Goal: Task Accomplishment & Management: Use online tool/utility

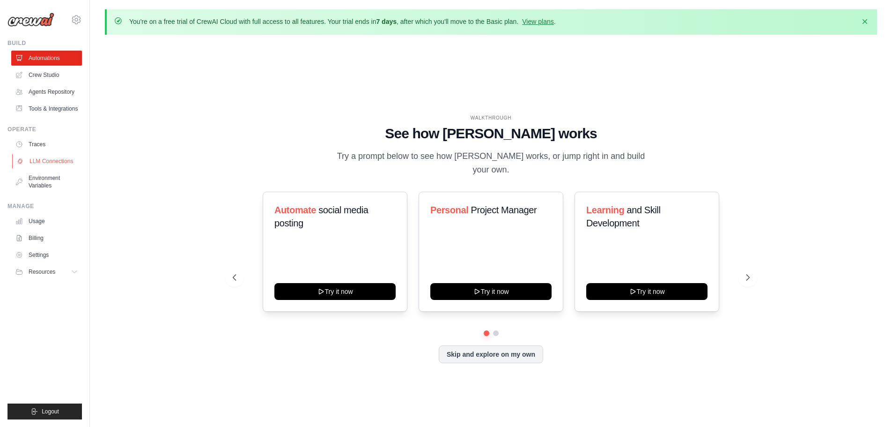
click at [45, 161] on link "LLM Connections" at bounding box center [47, 161] width 71 height 15
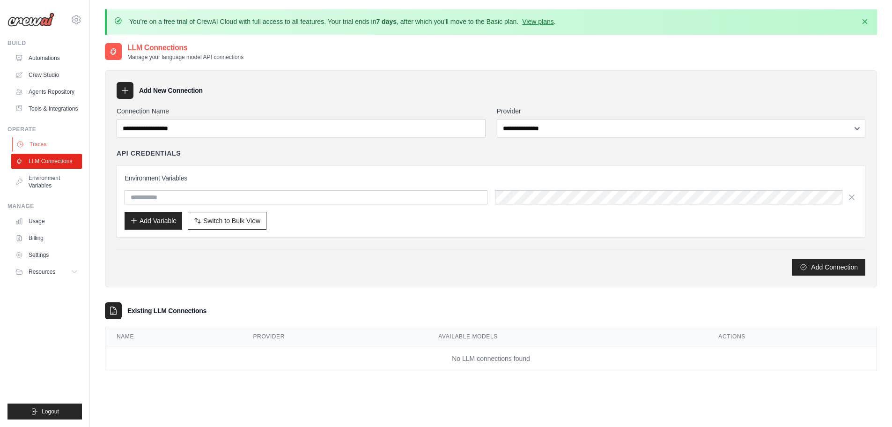
click at [42, 139] on link "Traces" at bounding box center [47, 144] width 71 height 15
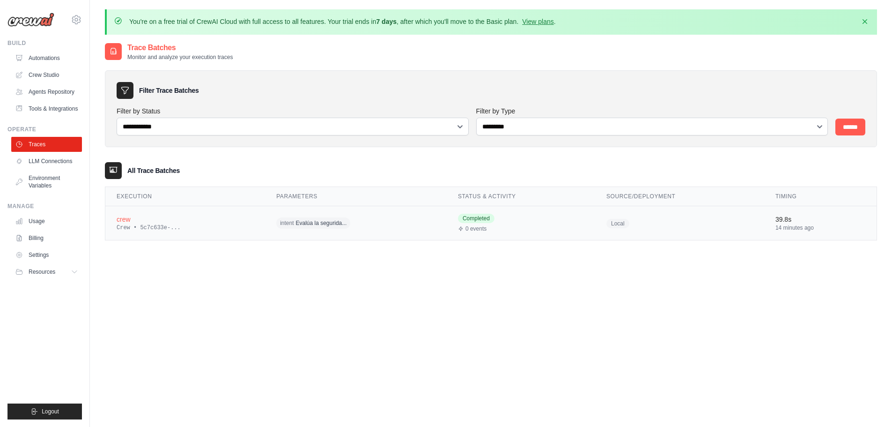
click at [175, 221] on div "crew" at bounding box center [185, 218] width 137 height 9
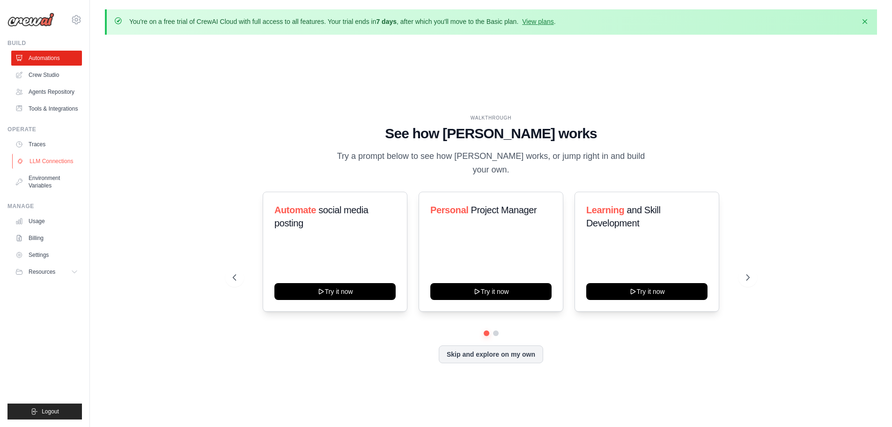
click at [51, 155] on link "LLM Connections" at bounding box center [47, 161] width 71 height 15
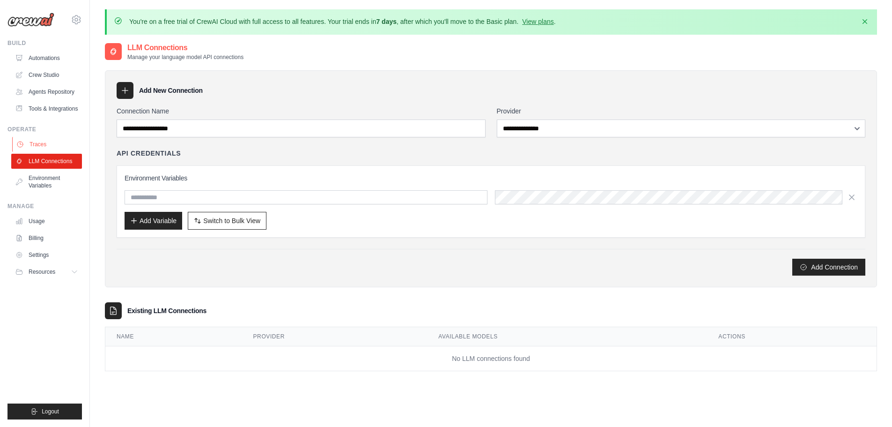
click at [43, 143] on link "Traces" at bounding box center [47, 144] width 71 height 15
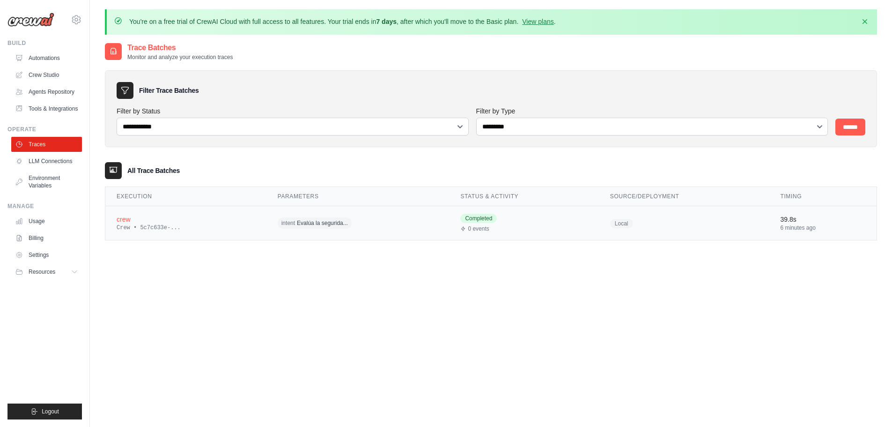
click at [222, 214] on td "crew Crew • 5c7c633e-..." at bounding box center [185, 223] width 161 height 34
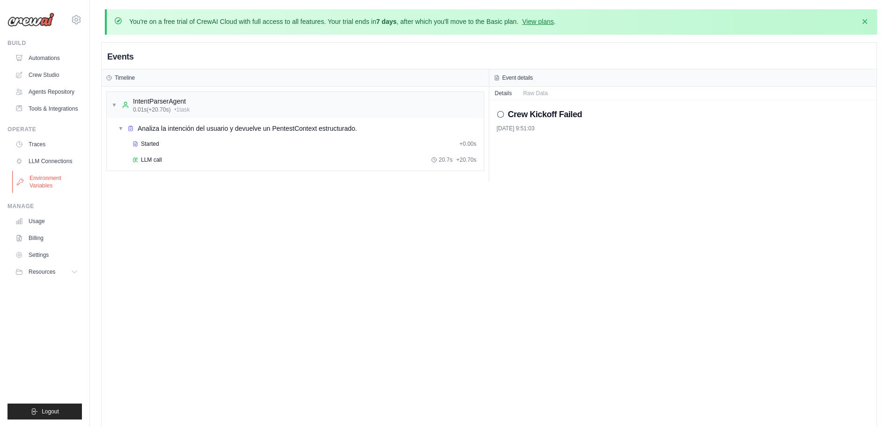
click at [43, 176] on link "Environment Variables" at bounding box center [47, 181] width 71 height 22
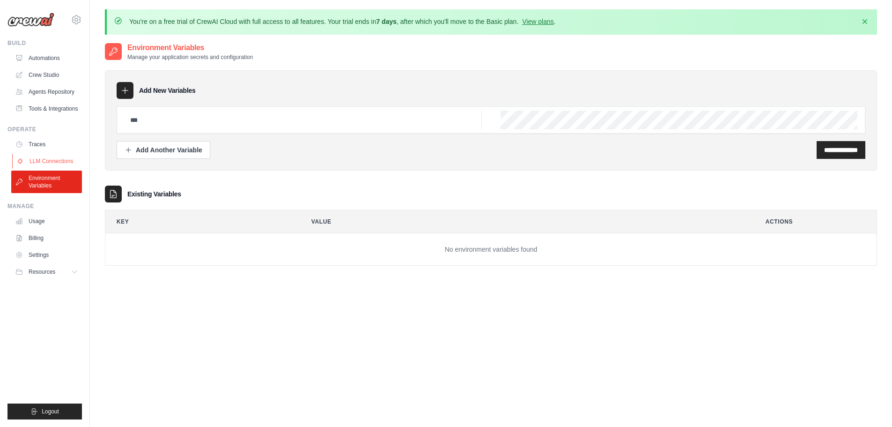
click at [49, 158] on link "LLM Connections" at bounding box center [47, 161] width 71 height 15
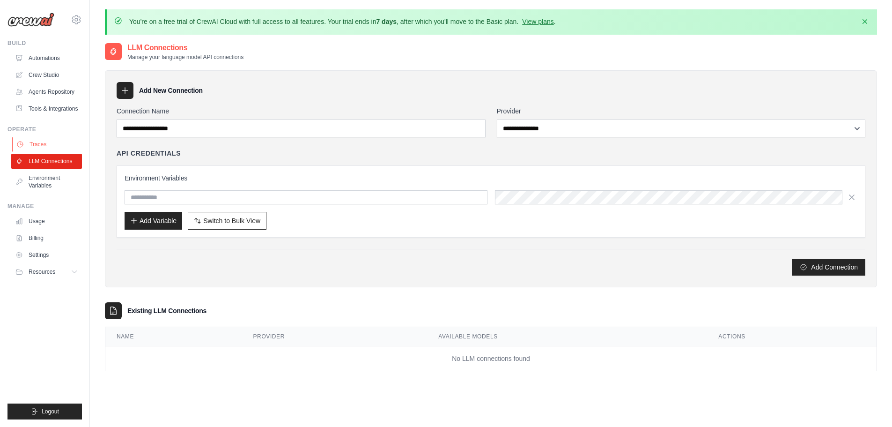
click at [44, 142] on link "Traces" at bounding box center [47, 144] width 71 height 15
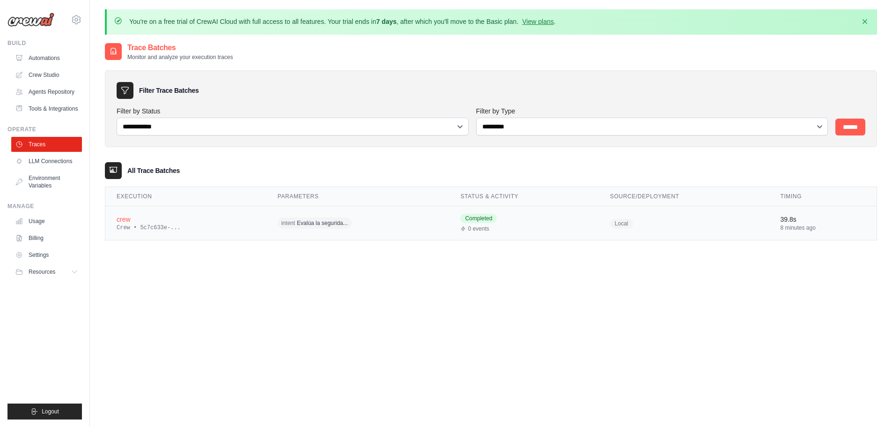
click at [170, 211] on td "crew Crew • 5c7c633e-..." at bounding box center [185, 223] width 161 height 34
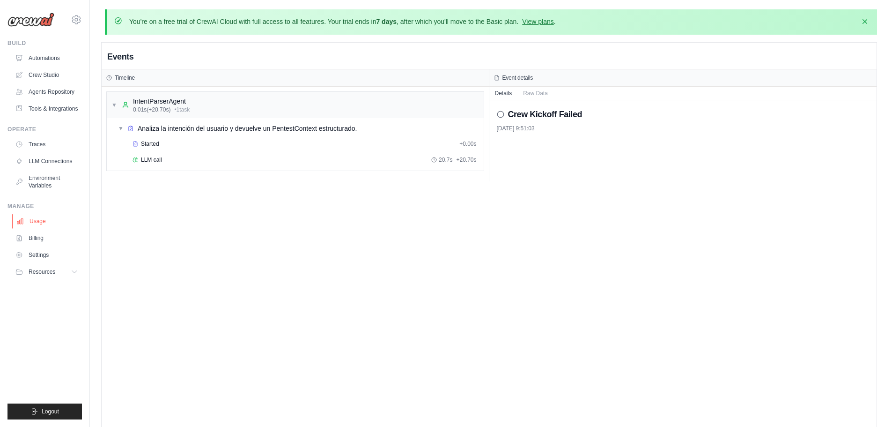
click at [44, 218] on link "Usage" at bounding box center [47, 221] width 71 height 15
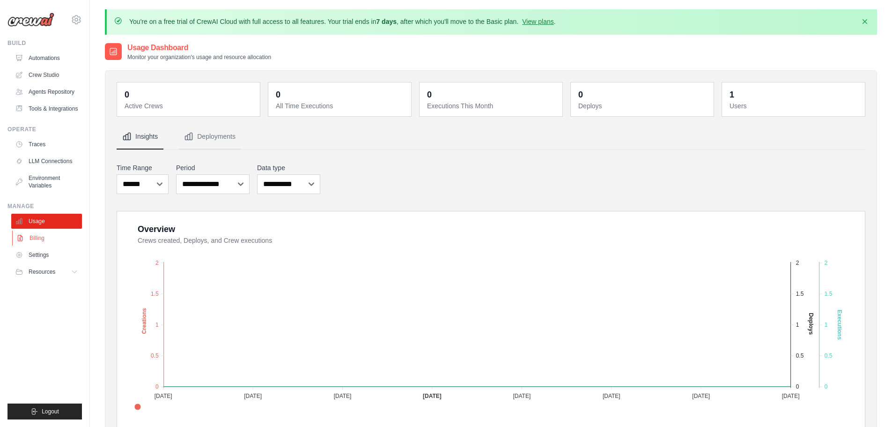
click at [40, 234] on link "Billing" at bounding box center [47, 237] width 71 height 15
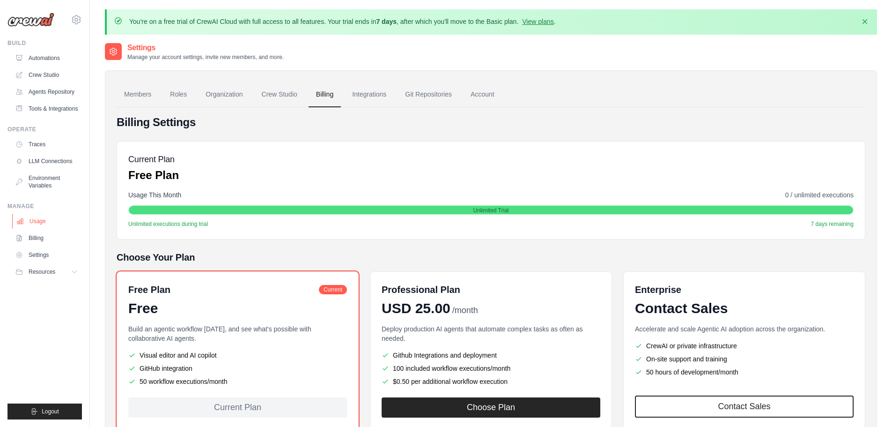
click at [41, 217] on link "Usage" at bounding box center [47, 221] width 71 height 15
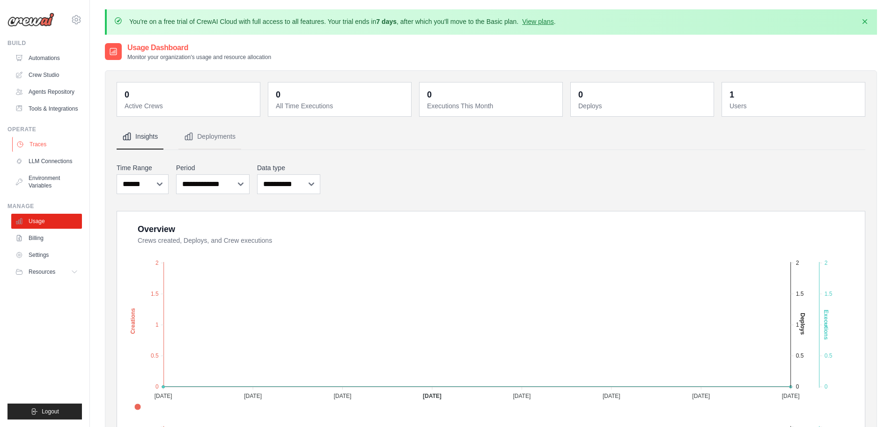
click at [45, 146] on link "Traces" at bounding box center [47, 144] width 71 height 15
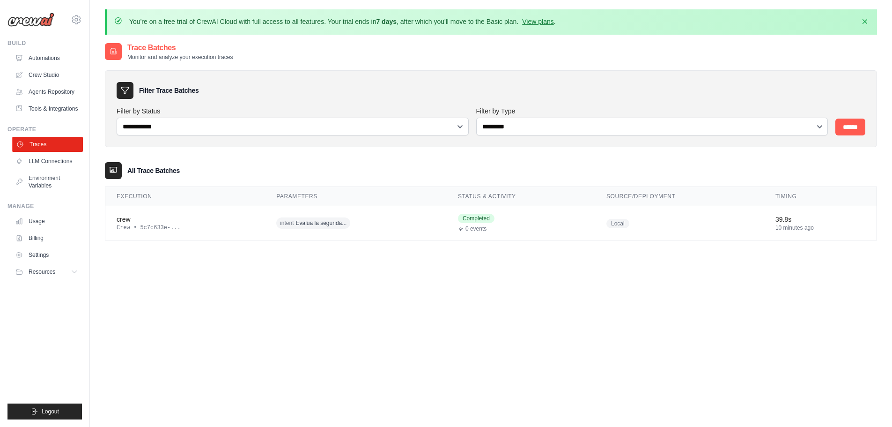
click at [41, 143] on link "Traces" at bounding box center [47, 144] width 71 height 15
click at [178, 220] on div "crew" at bounding box center [185, 218] width 137 height 9
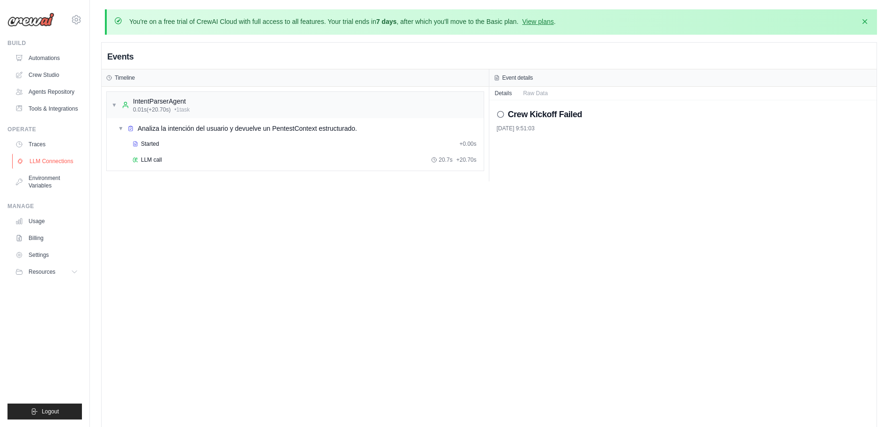
click at [56, 160] on link "LLM Connections" at bounding box center [47, 161] width 71 height 15
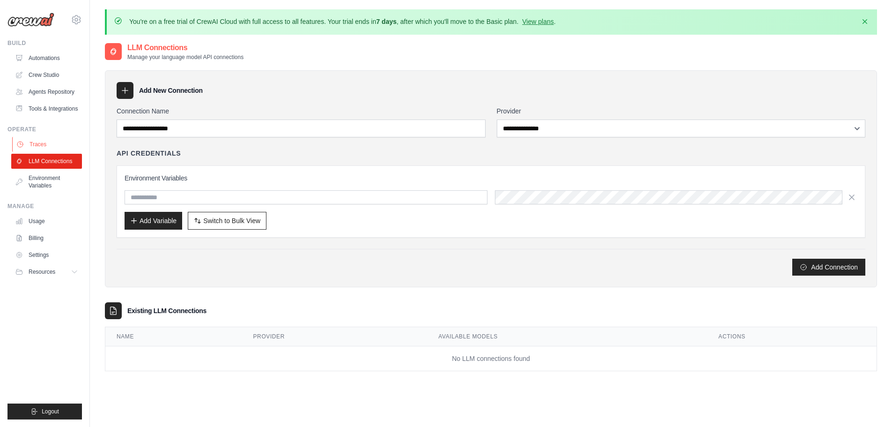
click at [49, 140] on link "Traces" at bounding box center [47, 144] width 71 height 15
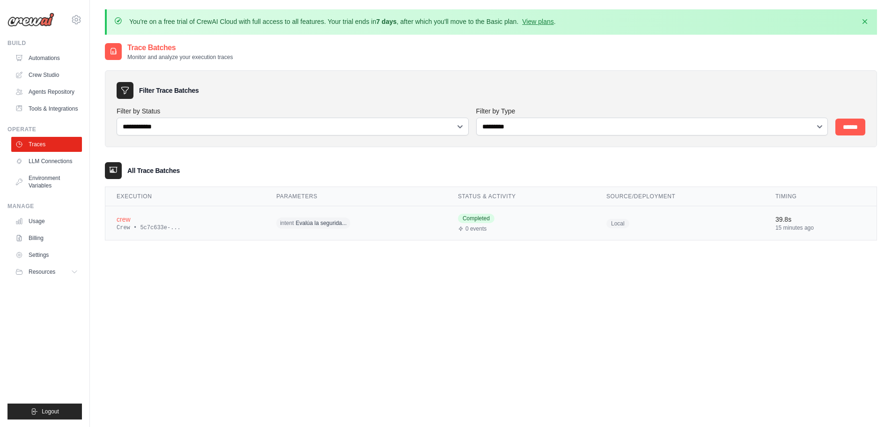
drag, startPoint x: 654, startPoint y: 211, endPoint x: 328, endPoint y: 214, distance: 325.9
click at [465, 220] on span "Completed" at bounding box center [476, 218] width 37 height 9
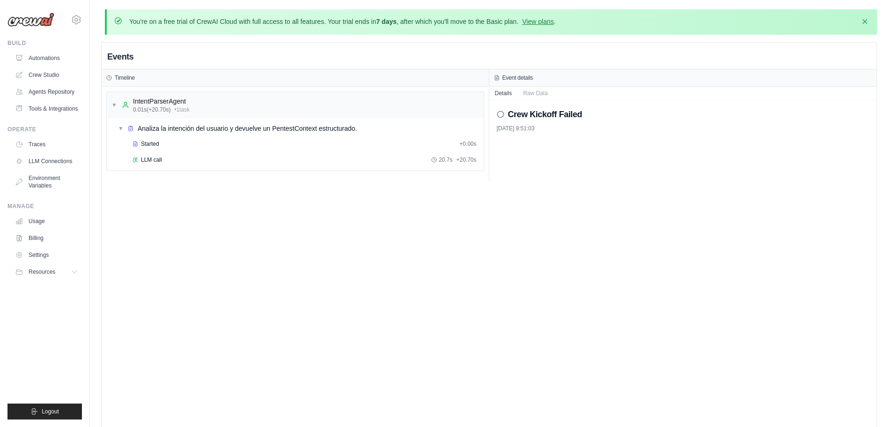
click at [499, 113] on icon at bounding box center [500, 114] width 7 height 7
click at [535, 92] on button "Raw Data" at bounding box center [535, 92] width 36 height 13
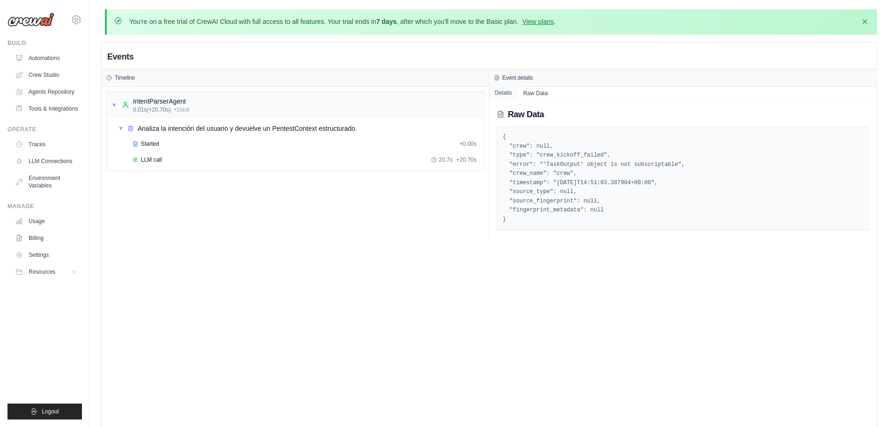
click at [495, 95] on button "Details" at bounding box center [503, 92] width 29 height 13
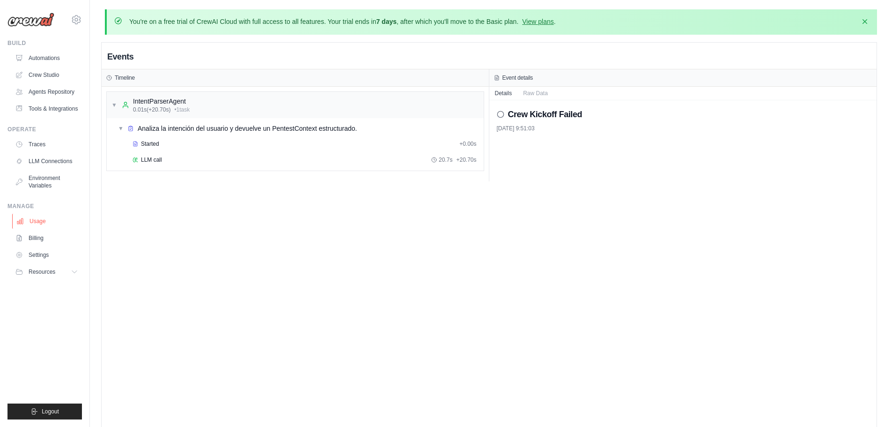
click at [39, 222] on link "Usage" at bounding box center [47, 221] width 71 height 15
